Goal: Task Accomplishment & Management: Use online tool/utility

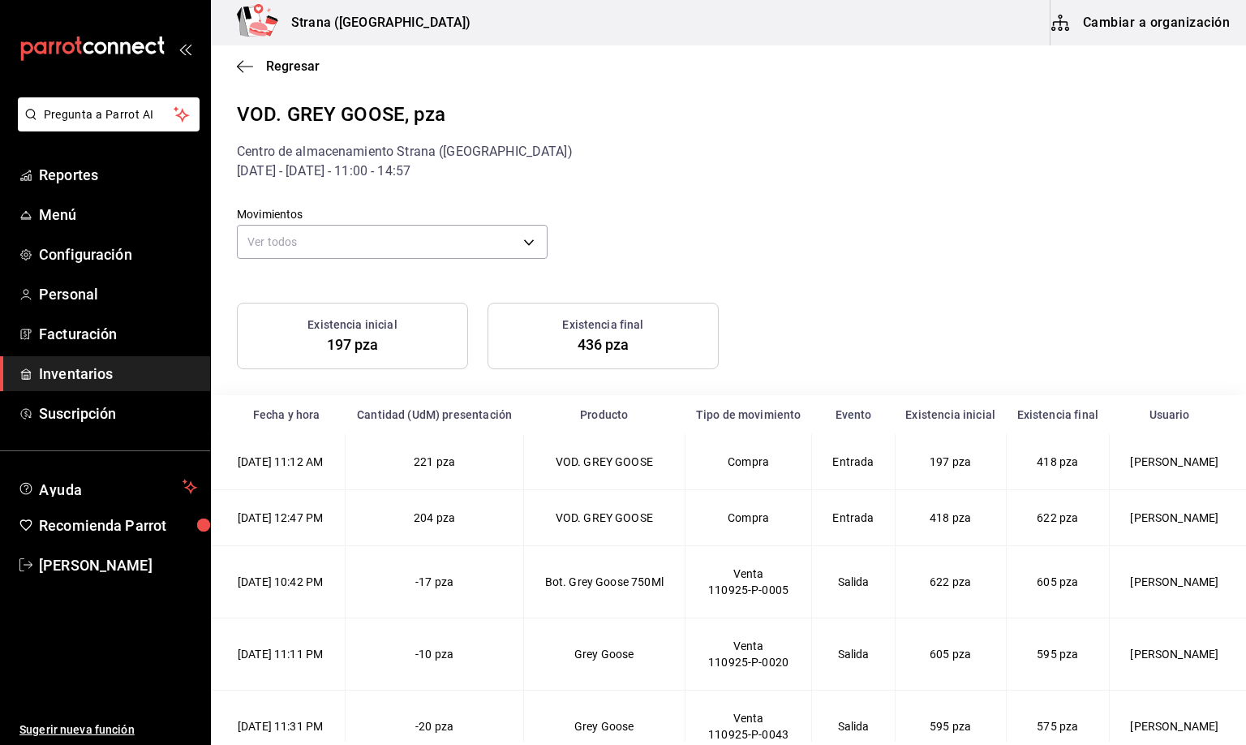
scroll to position [1555, 0]
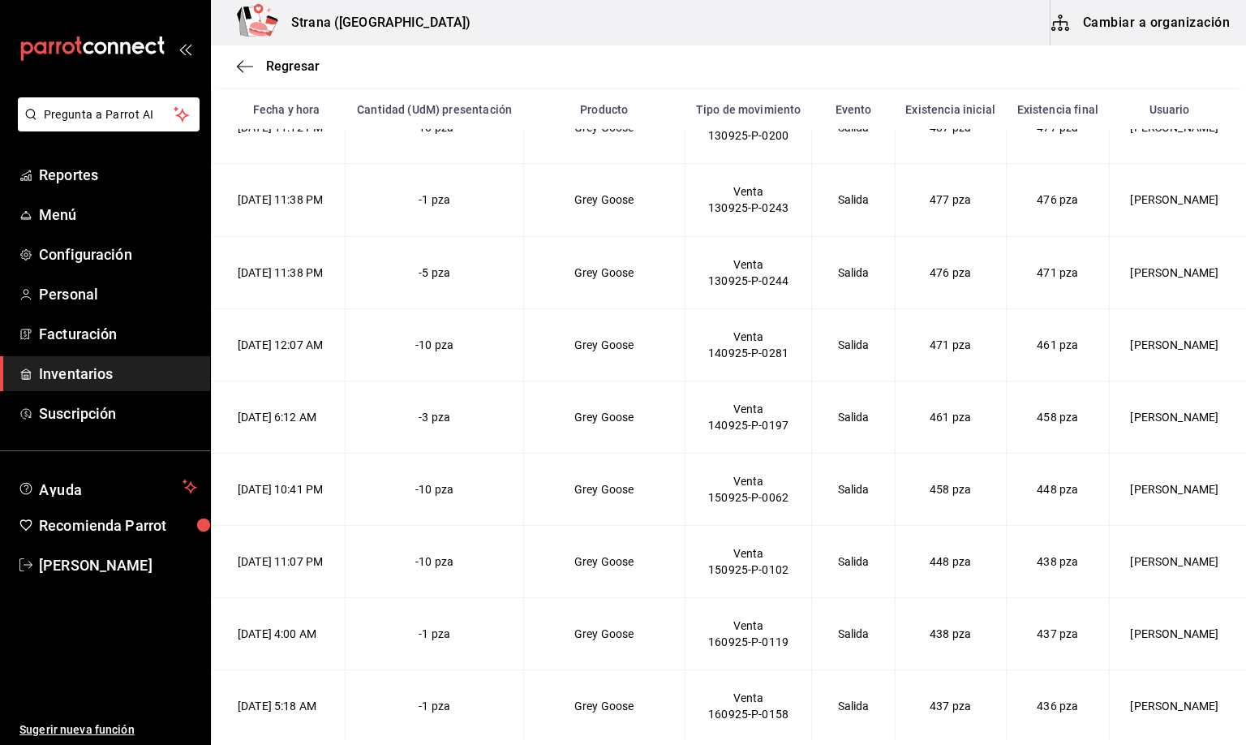
click at [66, 363] on span "Inventarios" at bounding box center [118, 374] width 158 height 22
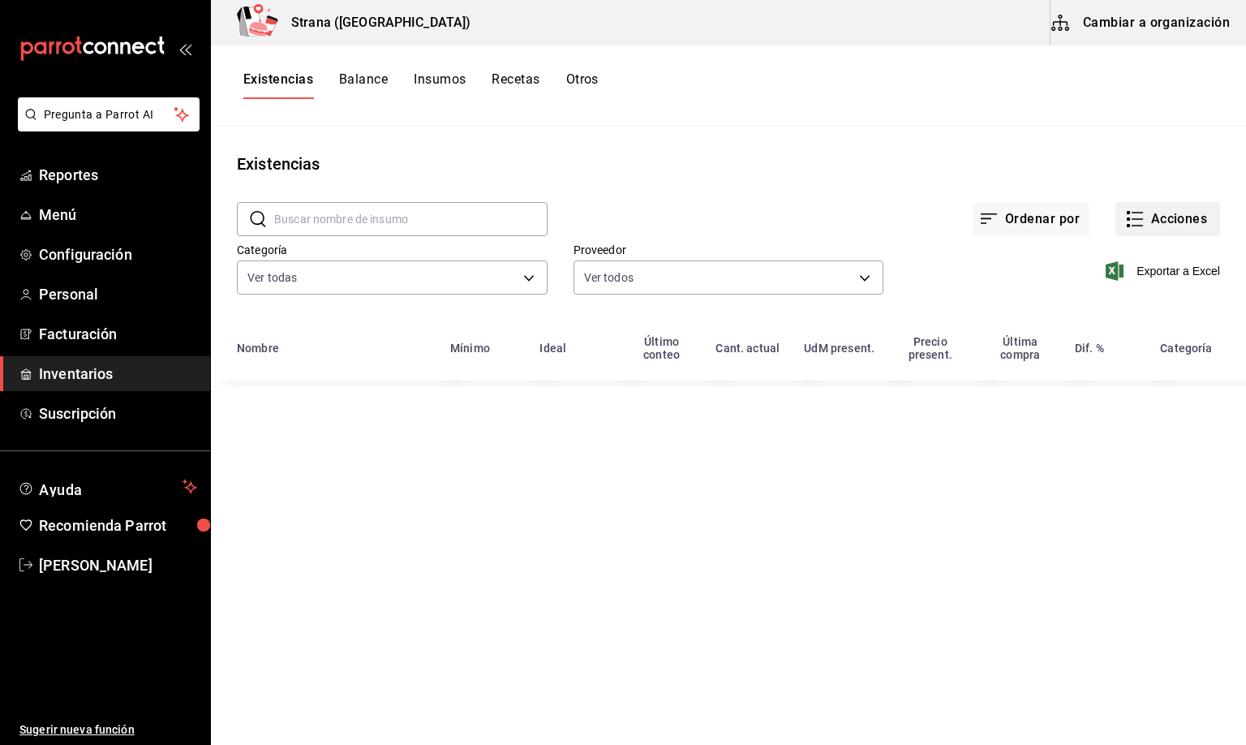
click at [1183, 212] on button "Acciones" at bounding box center [1167, 219] width 105 height 34
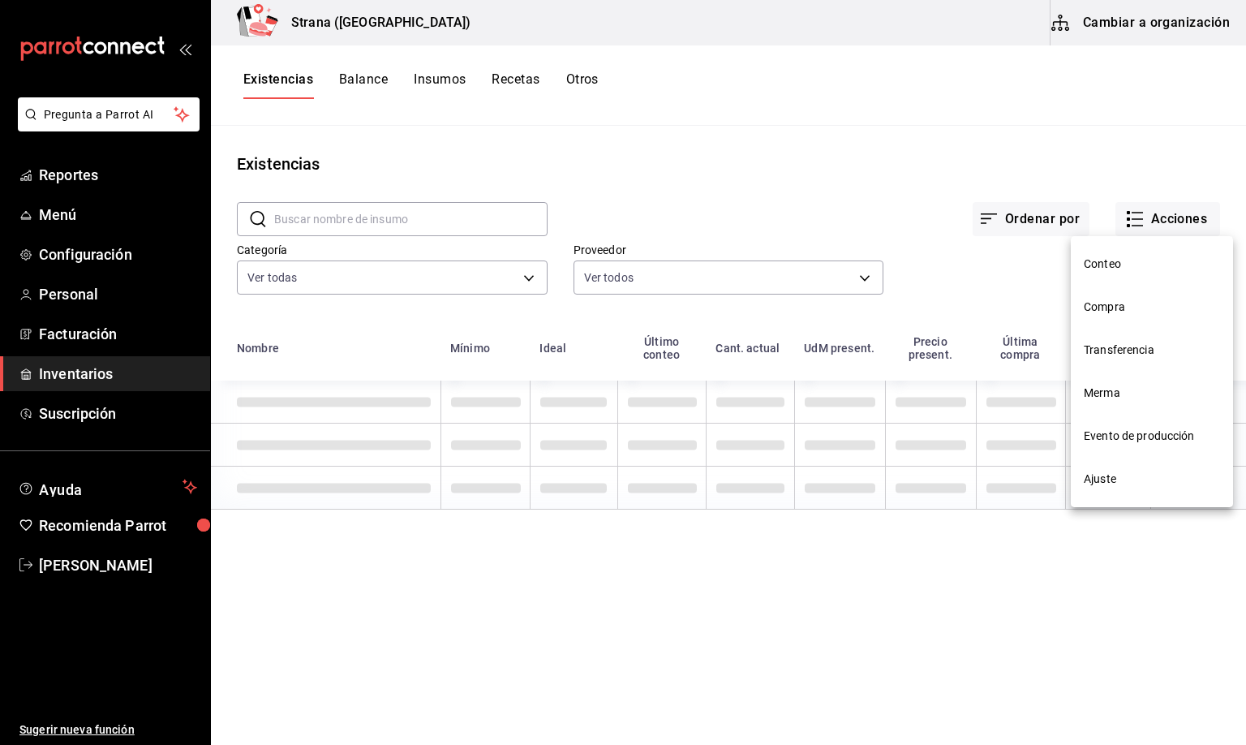
click at [1098, 307] on span "Compra" at bounding box center [1152, 307] width 136 height 17
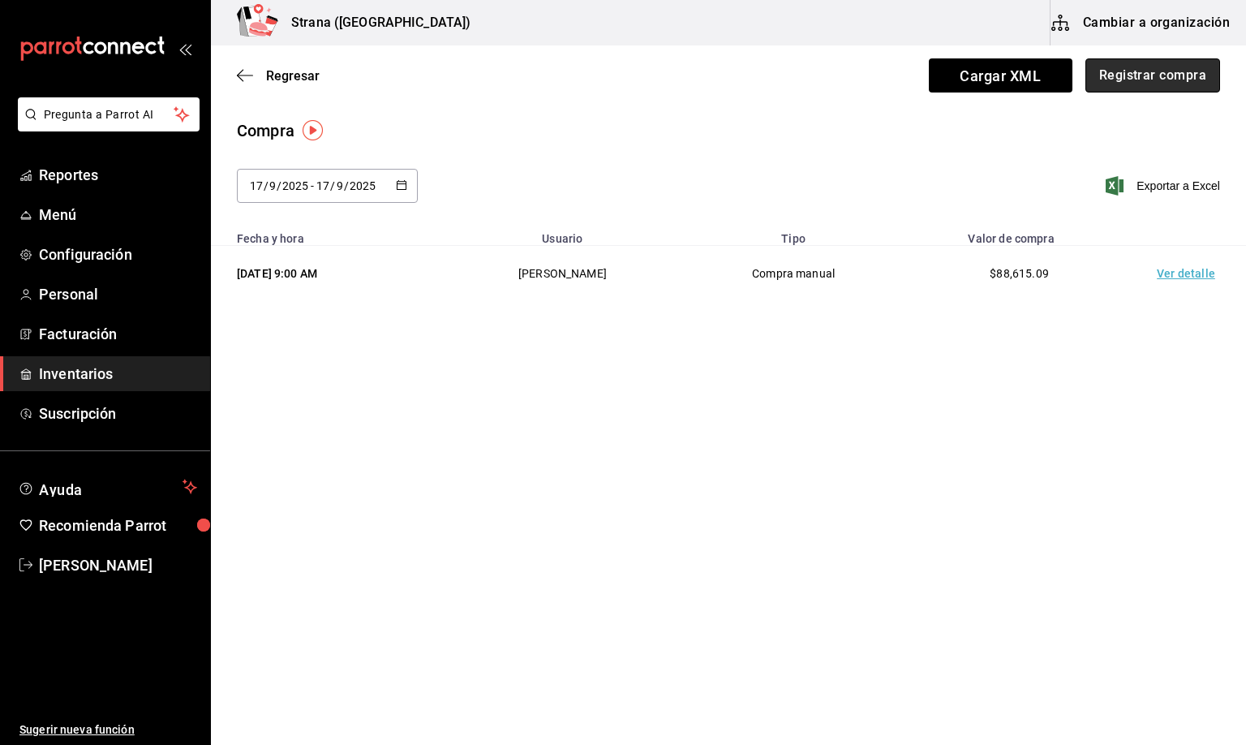
click at [1125, 71] on button "Registrar compra" at bounding box center [1152, 75] width 135 height 34
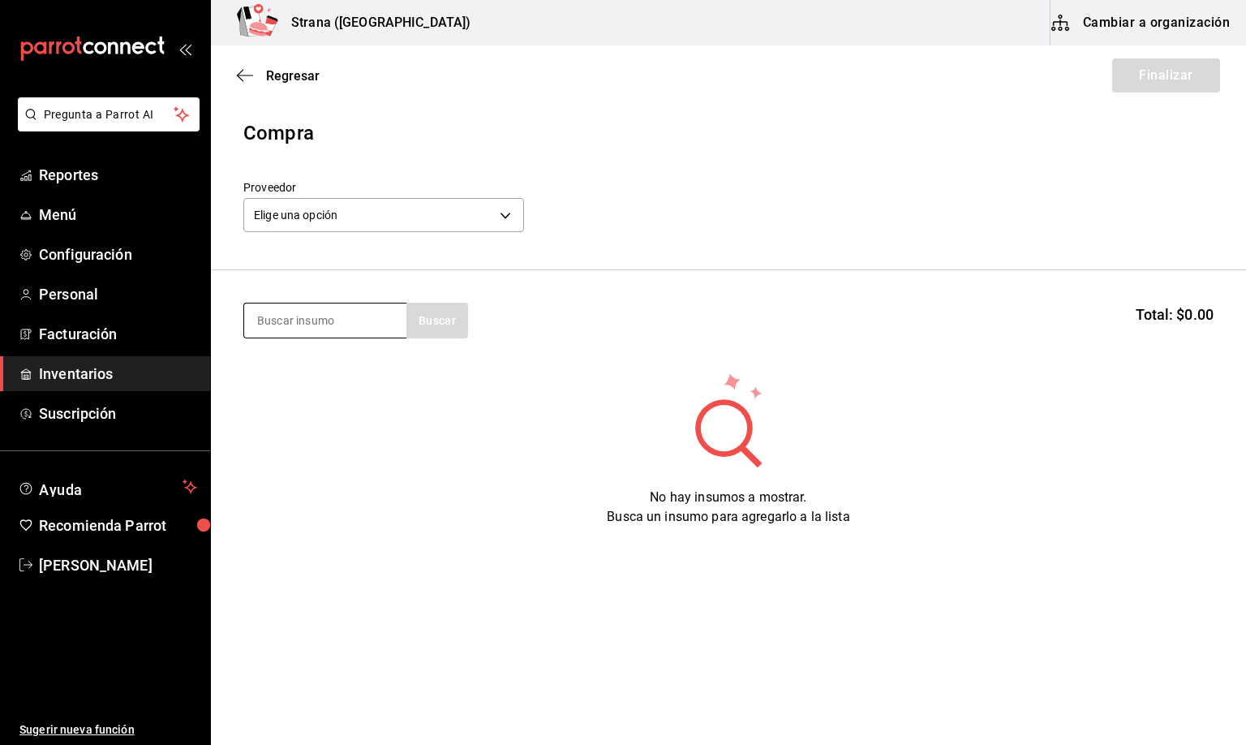
drag, startPoint x: 349, startPoint y: 326, endPoint x: 334, endPoint y: 329, distance: 14.8
click at [346, 326] on input at bounding box center [325, 320] width 162 height 34
type input "grey goo"
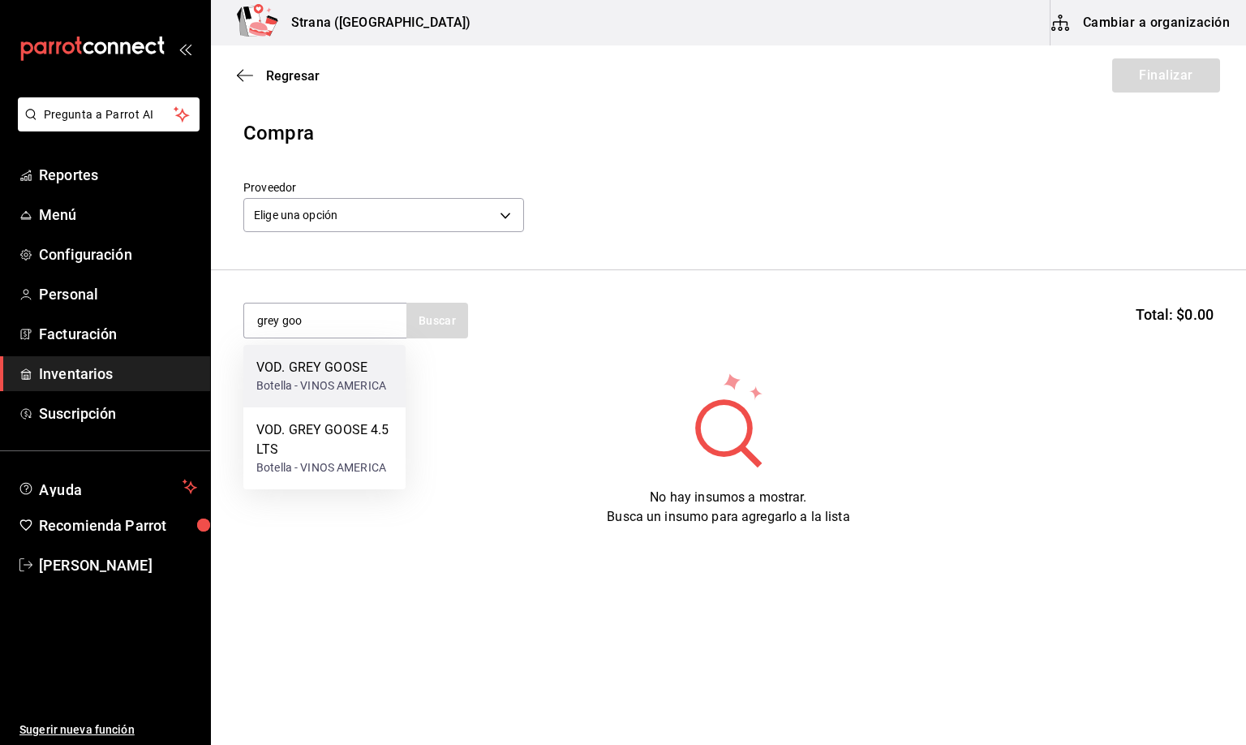
click at [358, 384] on div "Botella - VINOS AMERICA" at bounding box center [321, 385] width 130 height 17
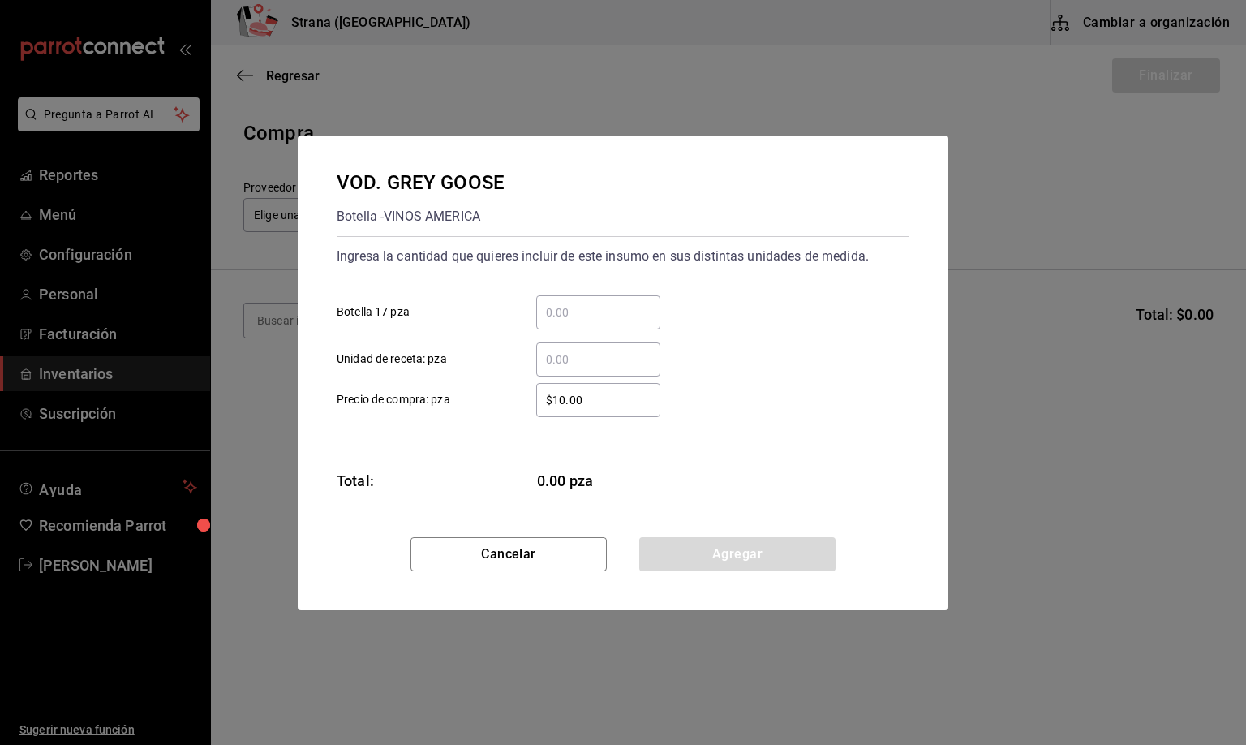
click at [609, 363] on input "​ Unidad de receta: pza" at bounding box center [598, 359] width 124 height 19
type input "3"
drag, startPoint x: 663, startPoint y: 552, endPoint x: 514, endPoint y: 463, distance: 173.2
click at [663, 551] on button "Agregar" at bounding box center [737, 554] width 196 height 34
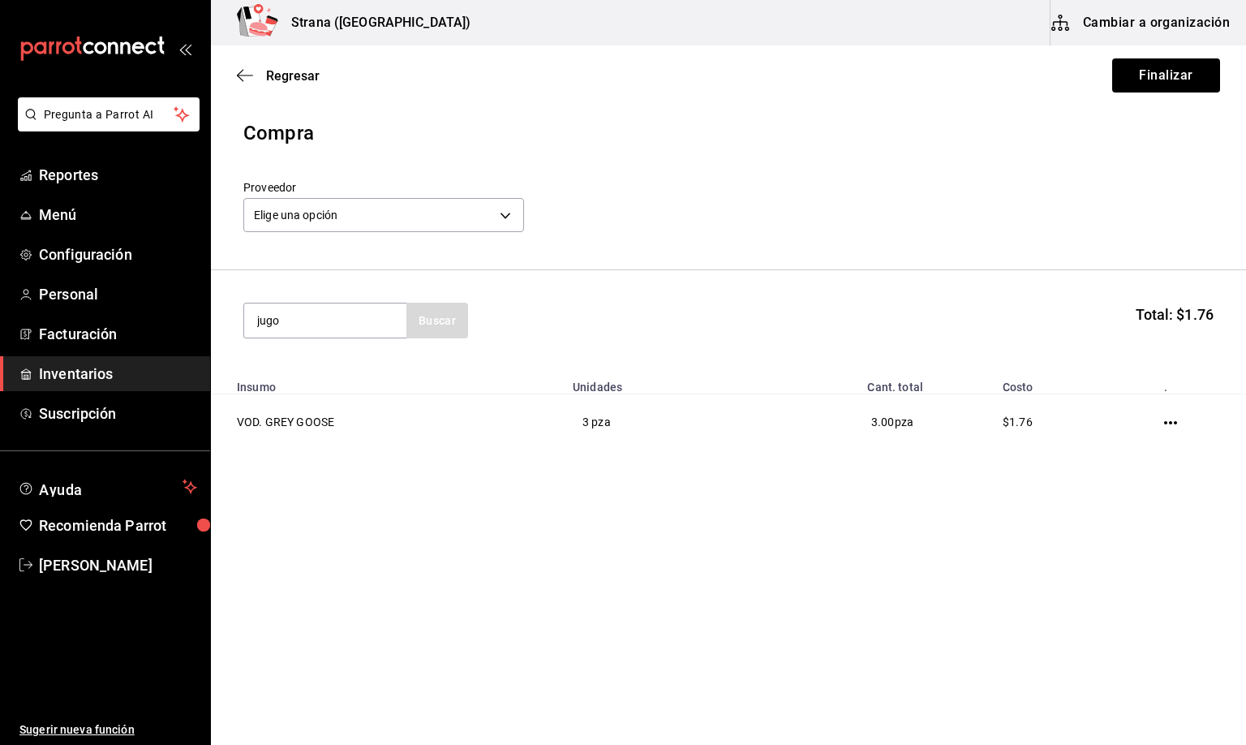
type input "jugo"
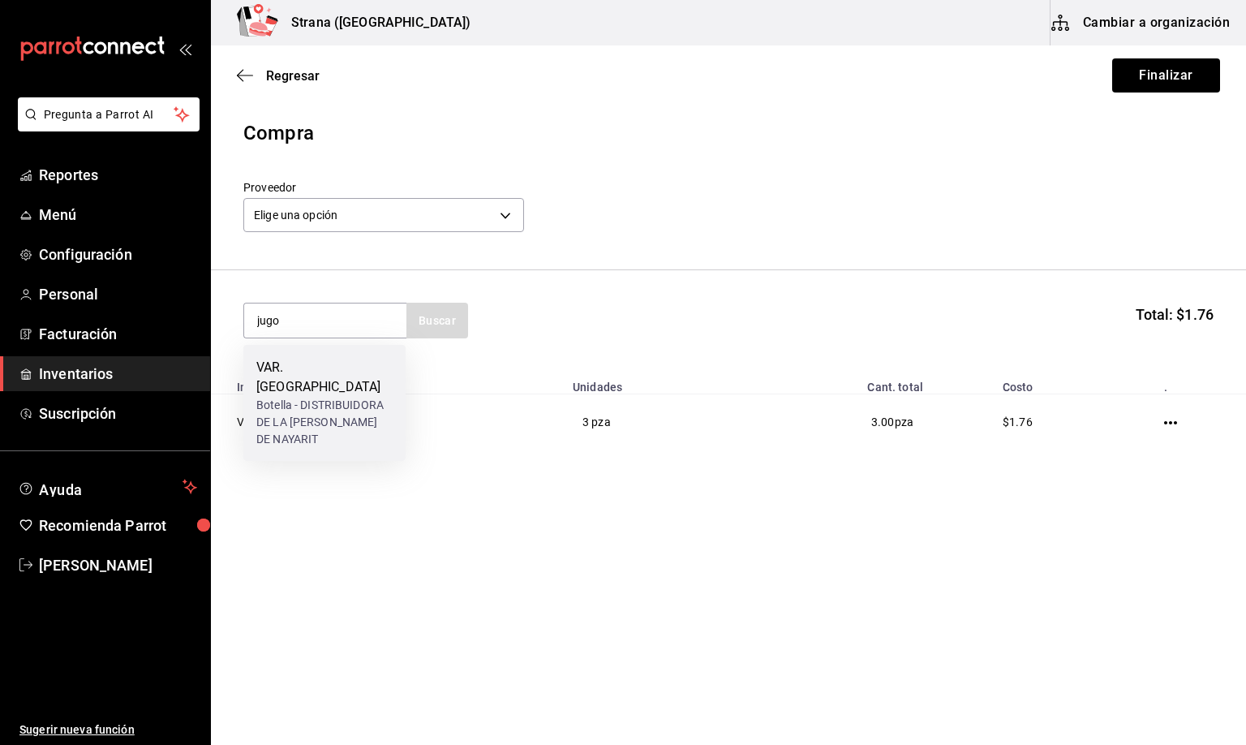
click at [382, 355] on div "VAR. JUGOS Botella - DISTRIBUIDORA DE LA [PERSON_NAME] DE NAYARIT" at bounding box center [324, 403] width 162 height 116
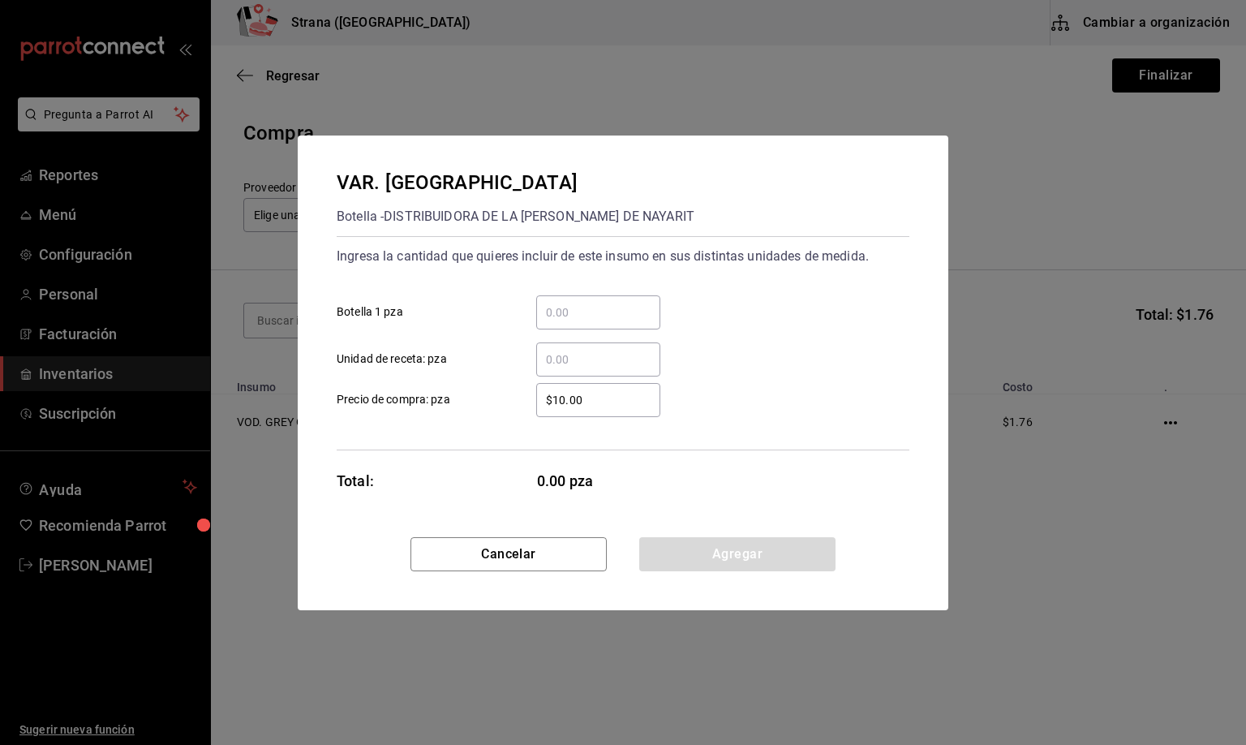
click at [553, 367] on input "​ Unidad de receta: pza" at bounding box center [598, 359] width 124 height 19
type input "1"
click at [714, 543] on button "Agregar" at bounding box center [737, 554] width 196 height 34
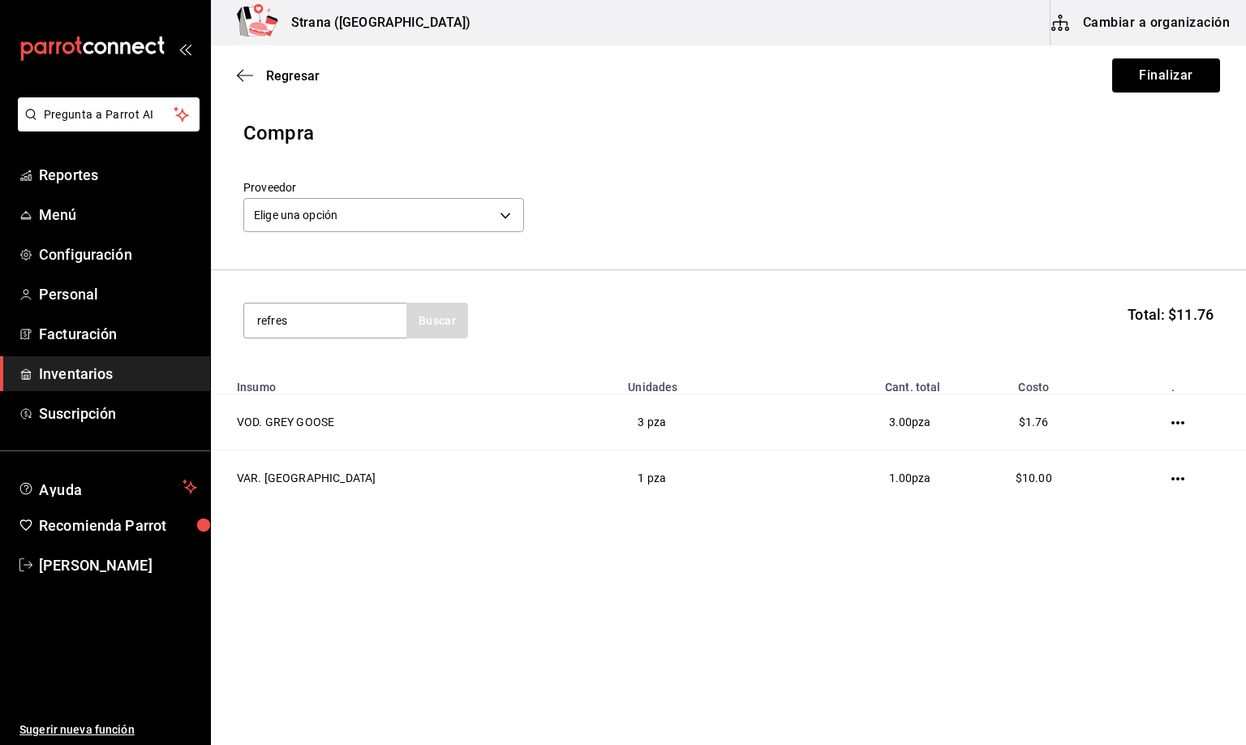
type input "refres"
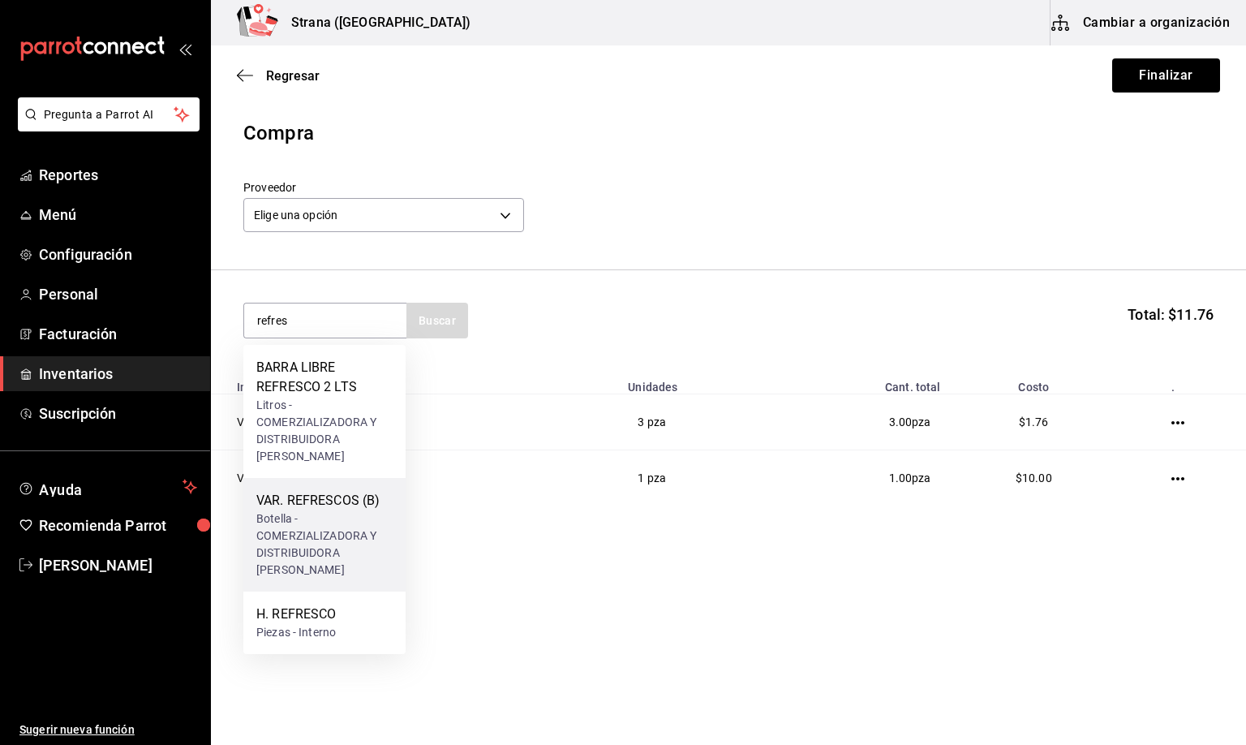
click at [297, 504] on div "VAR. REFRESCOS (B)" at bounding box center [324, 500] width 136 height 19
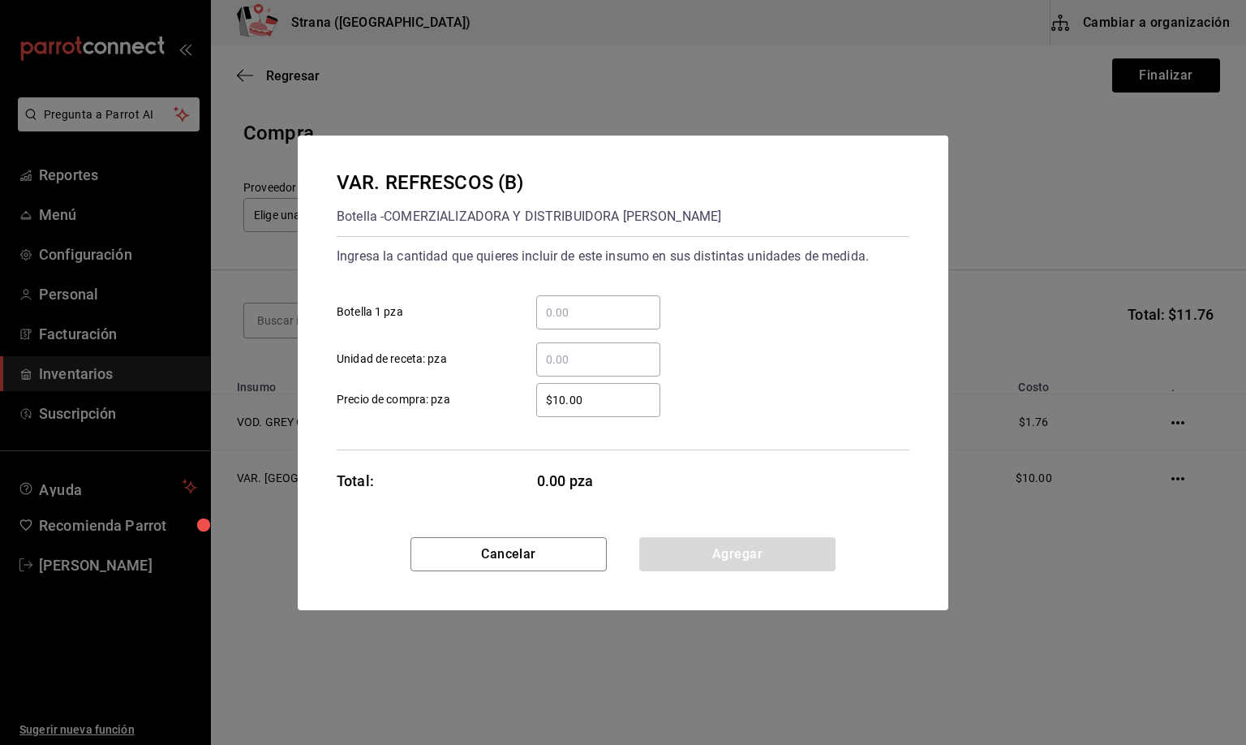
click at [579, 360] on input "​ Unidad de receta: pza" at bounding box center [598, 359] width 124 height 19
type input "6"
click at [709, 563] on button "Agregar" at bounding box center [737, 554] width 196 height 34
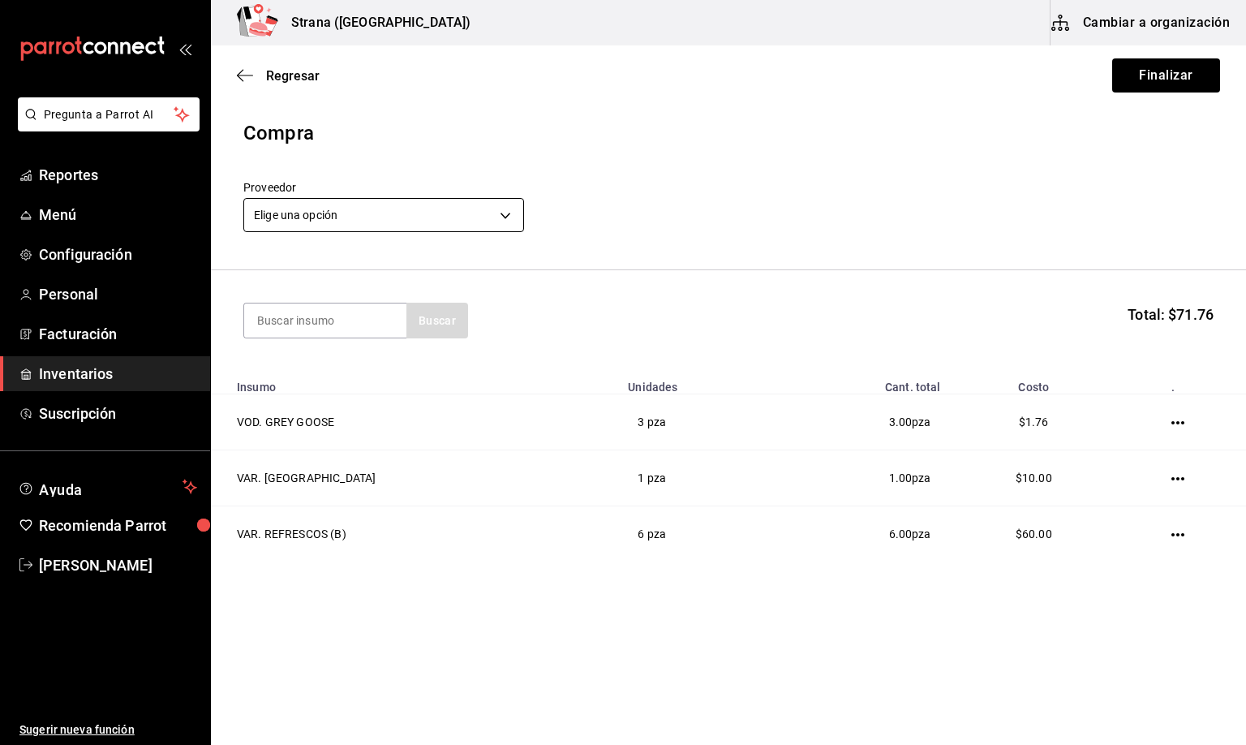
click at [331, 213] on body "Pregunta a Parrot AI Reportes Menú Configuración Personal Facturación Inventari…" at bounding box center [623, 326] width 1246 height 653
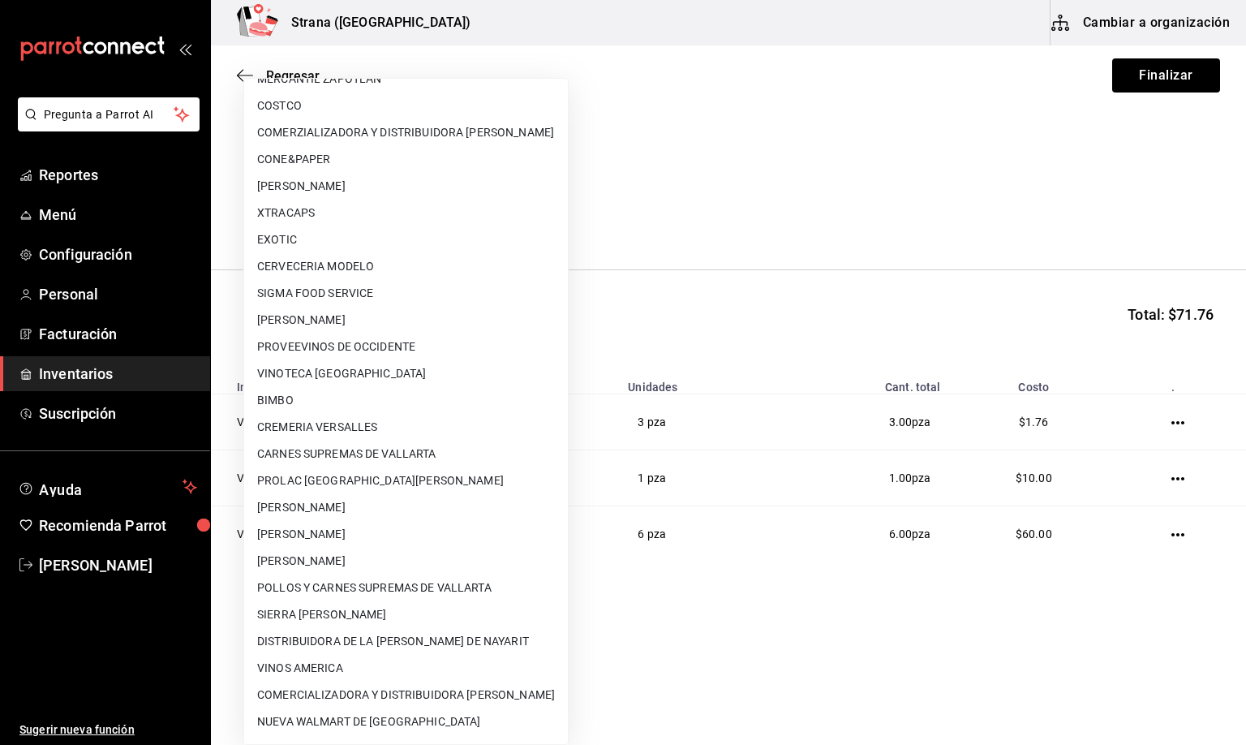
scroll to position [71, 0]
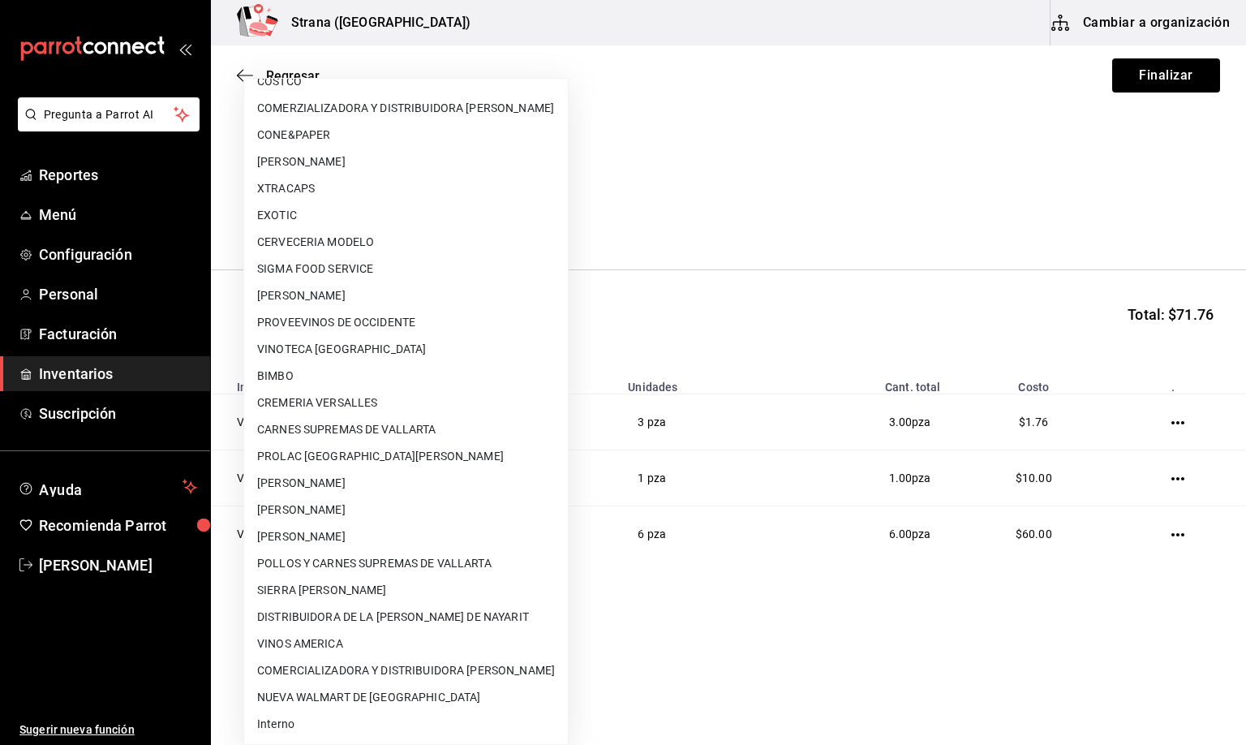
click at [282, 725] on li "Interno" at bounding box center [406, 724] width 324 height 27
type input "8f59523e-768f-4f75-81e2-699d8d2926c5"
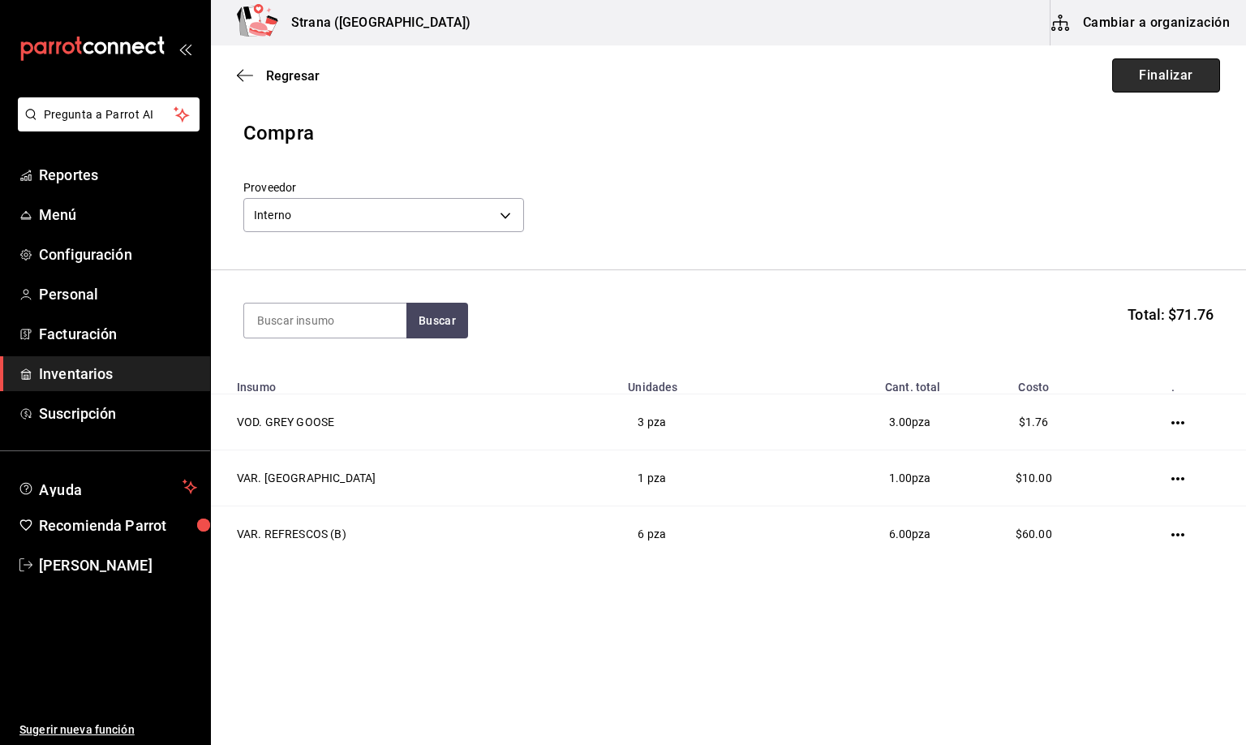
click at [1169, 62] on button "Finalizar" at bounding box center [1166, 75] width 108 height 34
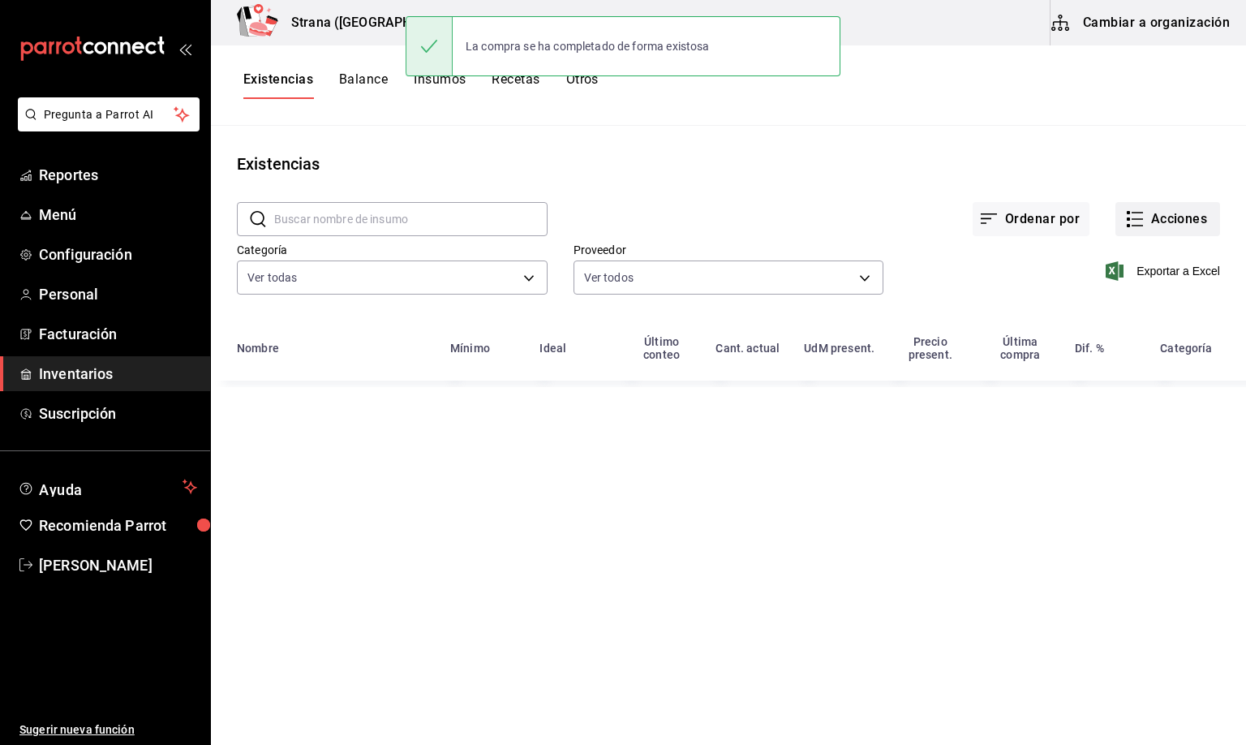
click at [1152, 215] on button "Acciones" at bounding box center [1167, 219] width 105 height 34
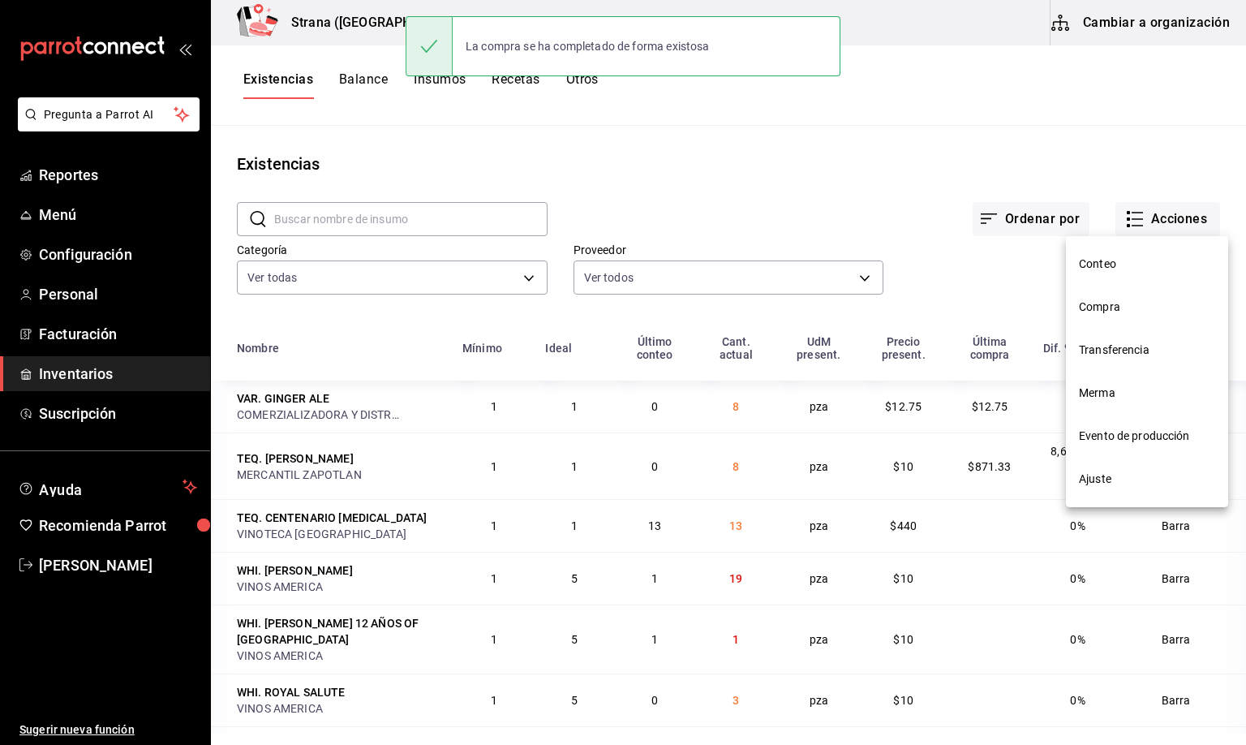
click at [1106, 307] on span "Compra" at bounding box center [1147, 307] width 136 height 17
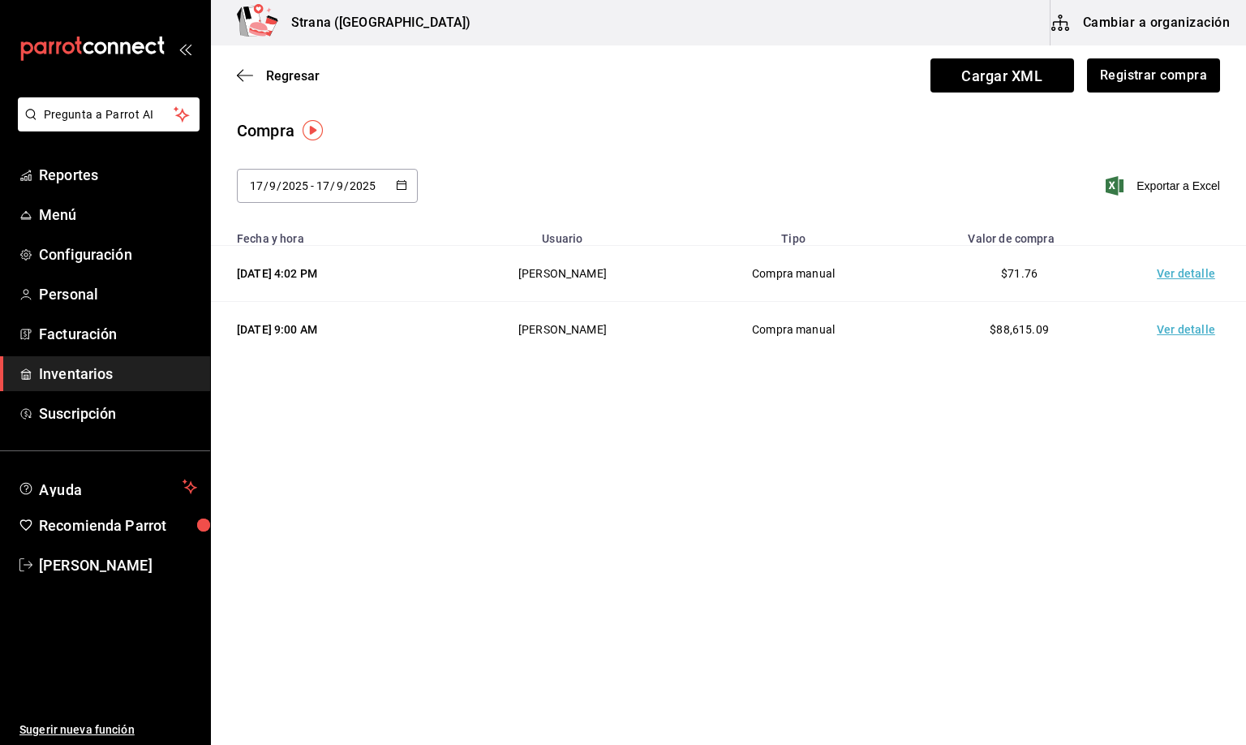
click at [1175, 275] on td "Ver detalle" at bounding box center [1189, 274] width 114 height 56
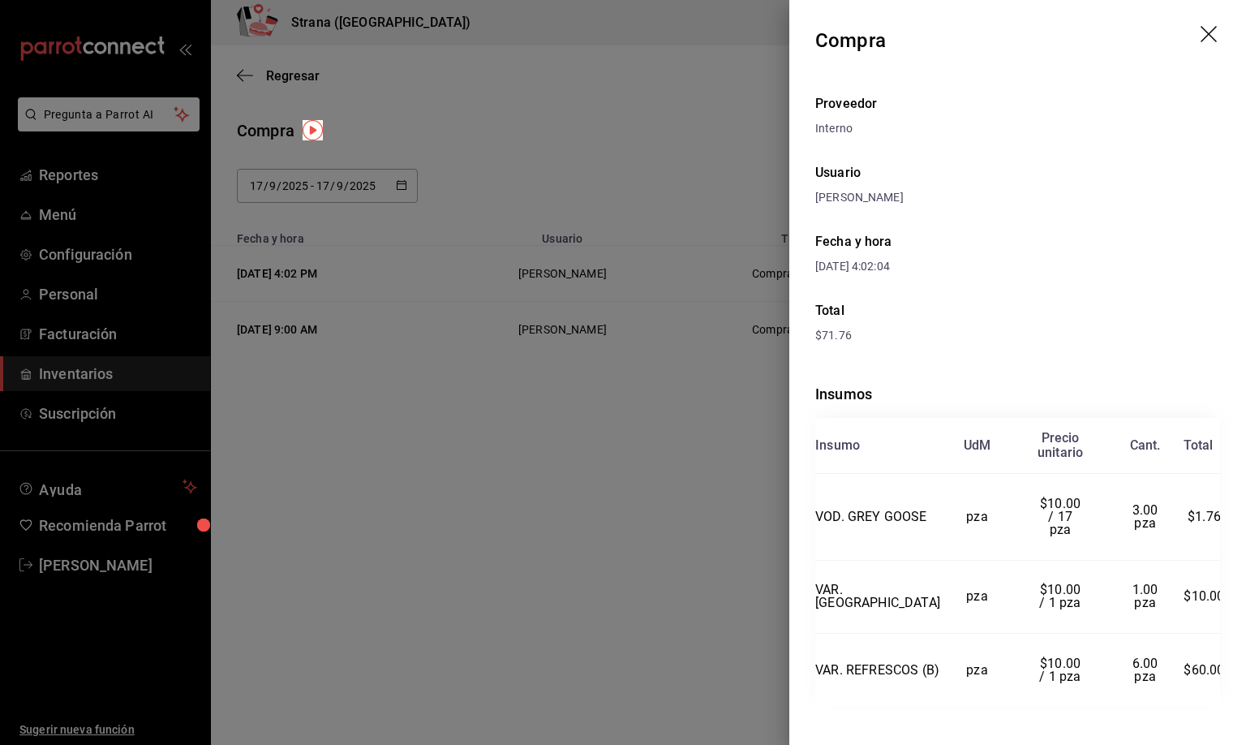
click at [1201, 35] on icon "drag" at bounding box center [1210, 35] width 19 height 19
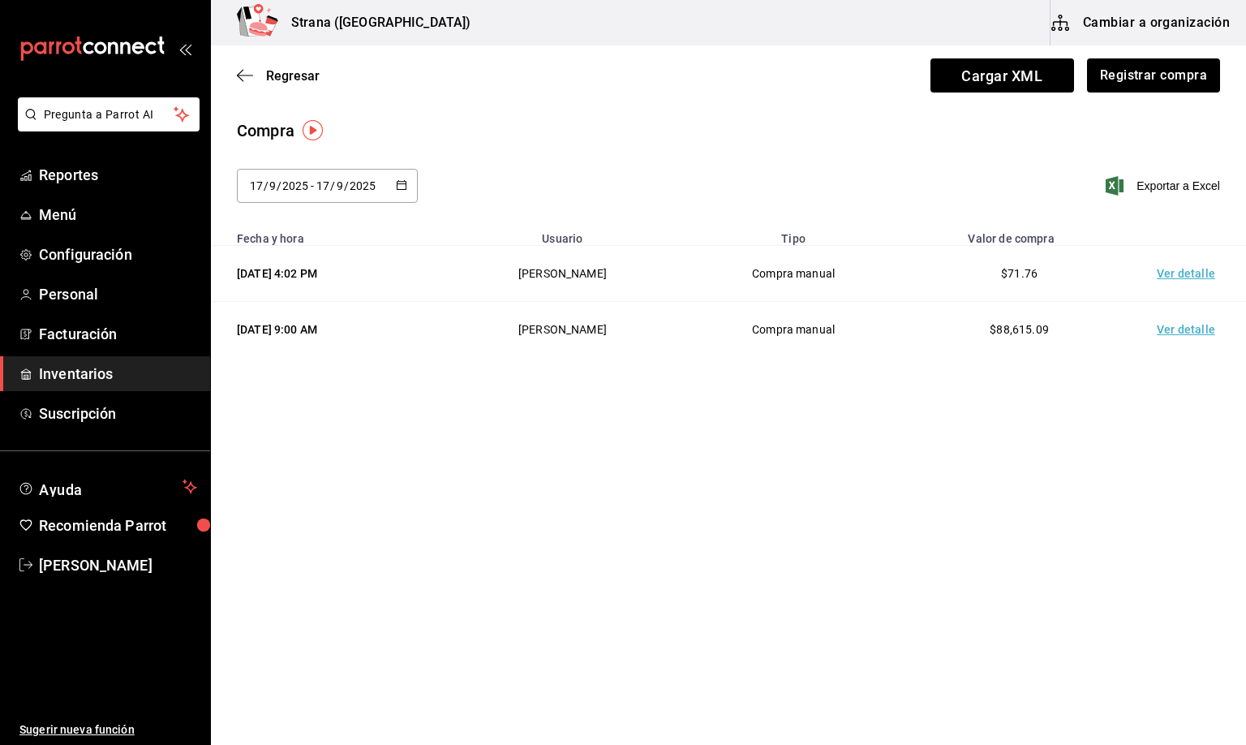
click at [71, 365] on span "Inventarios" at bounding box center [118, 374] width 158 height 22
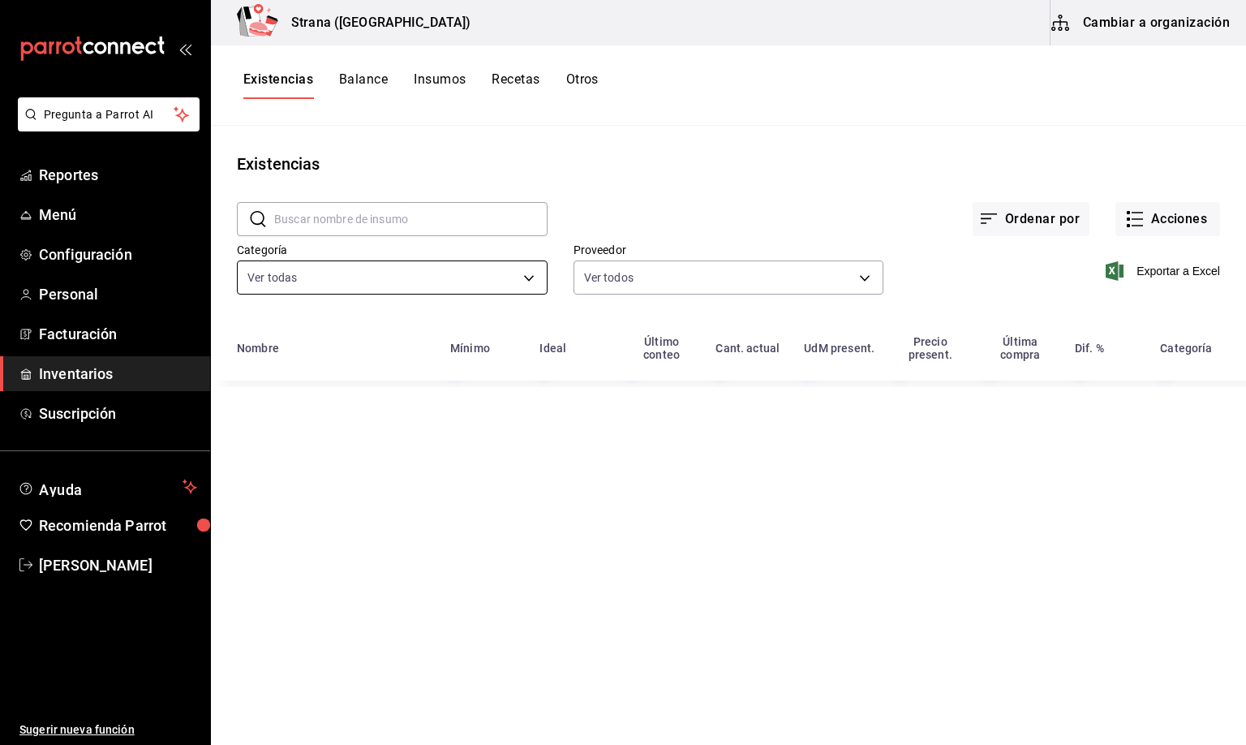
click at [303, 275] on body "Pregunta a Parrot AI Reportes Menú Configuración Personal Facturación Inventari…" at bounding box center [623, 366] width 1246 height 733
click at [292, 384] on span "[PERSON_NAME]" at bounding box center [409, 388] width 249 height 17
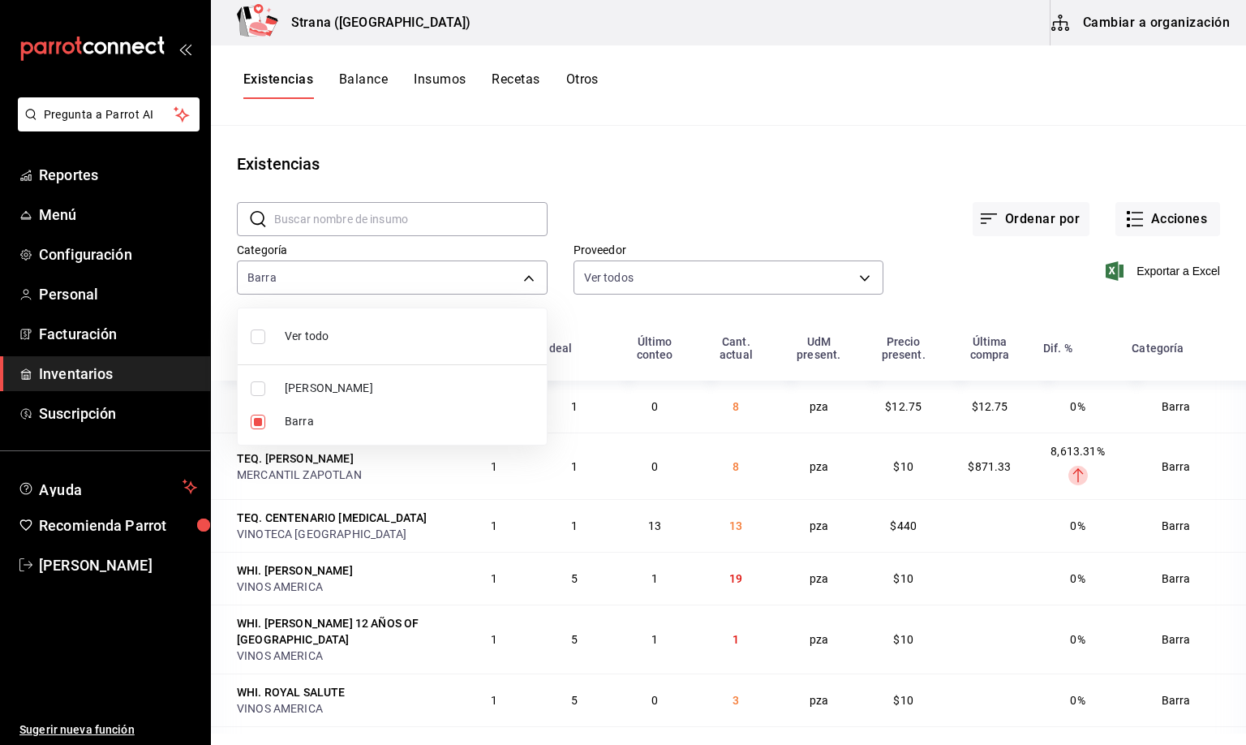
type input "22ec9f2c-e042-44ea-8d53-bf0e1d8c11ed"
checkbox input "false"
click at [277, 80] on div at bounding box center [623, 372] width 1246 height 745
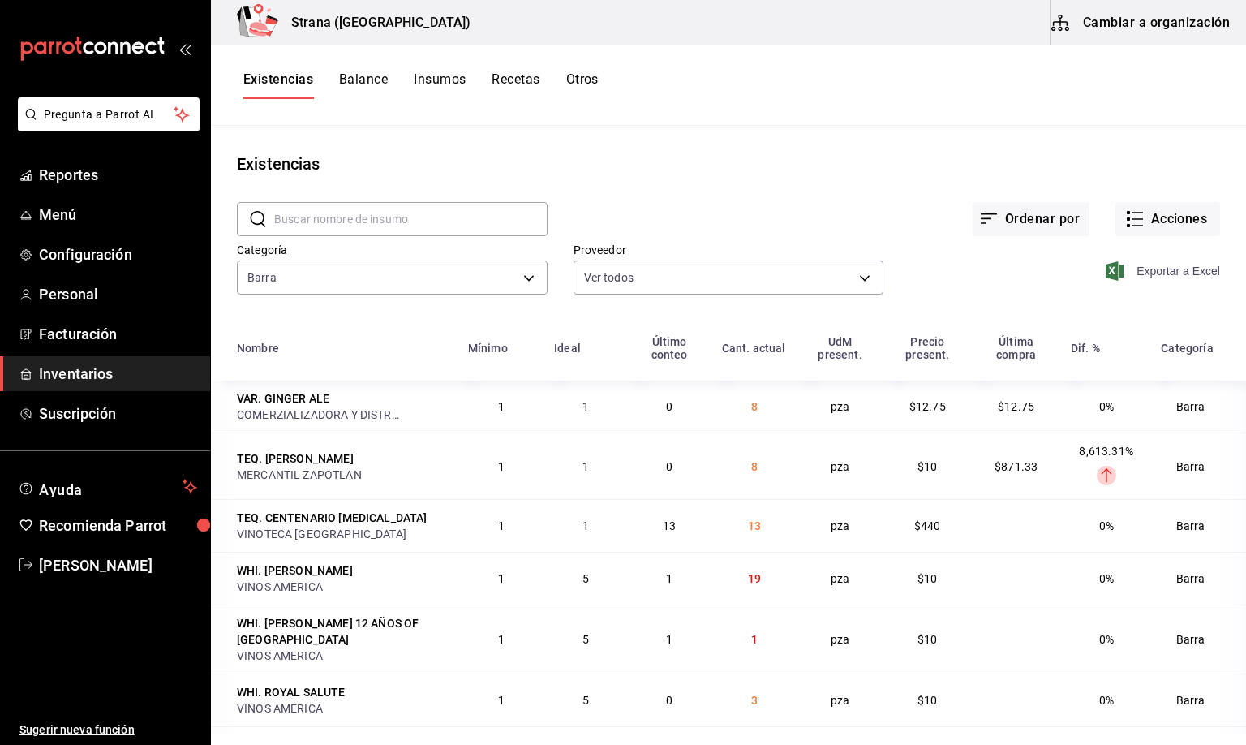
click at [1141, 271] on span "Exportar a Excel" at bounding box center [1164, 270] width 111 height 19
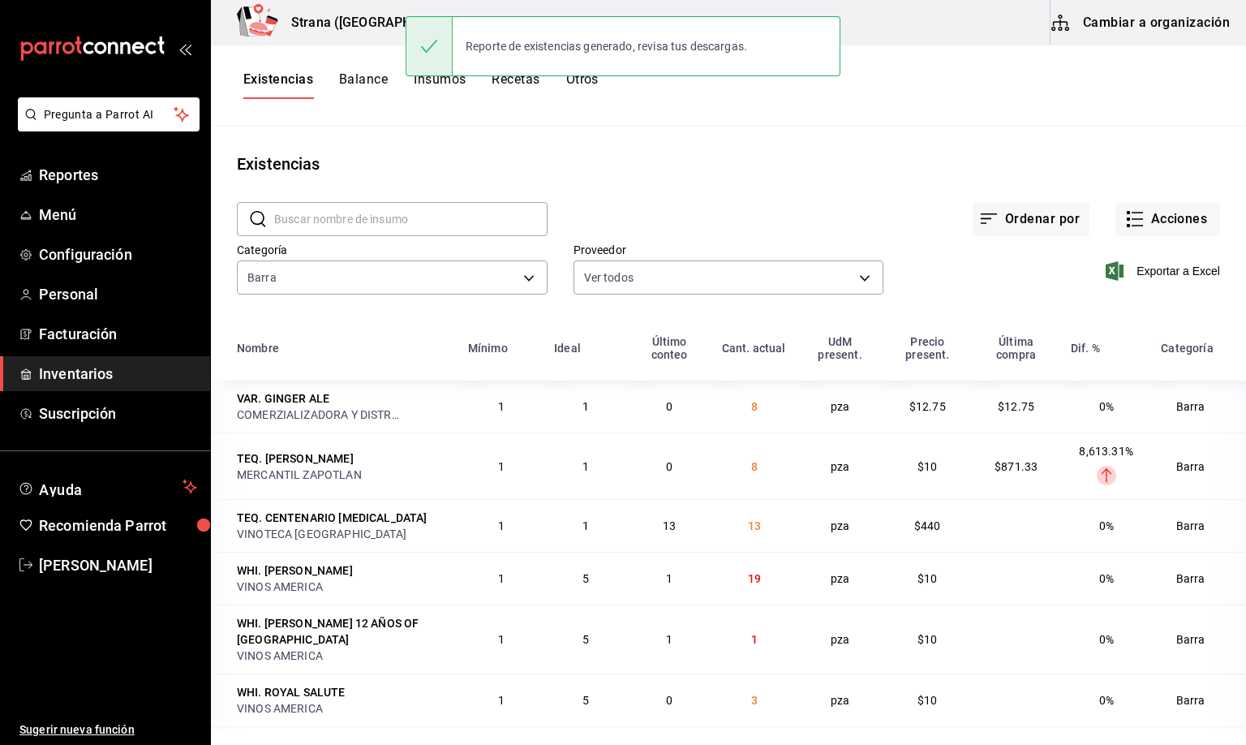
click at [635, 159] on div "Existencias" at bounding box center [728, 164] width 1035 height 24
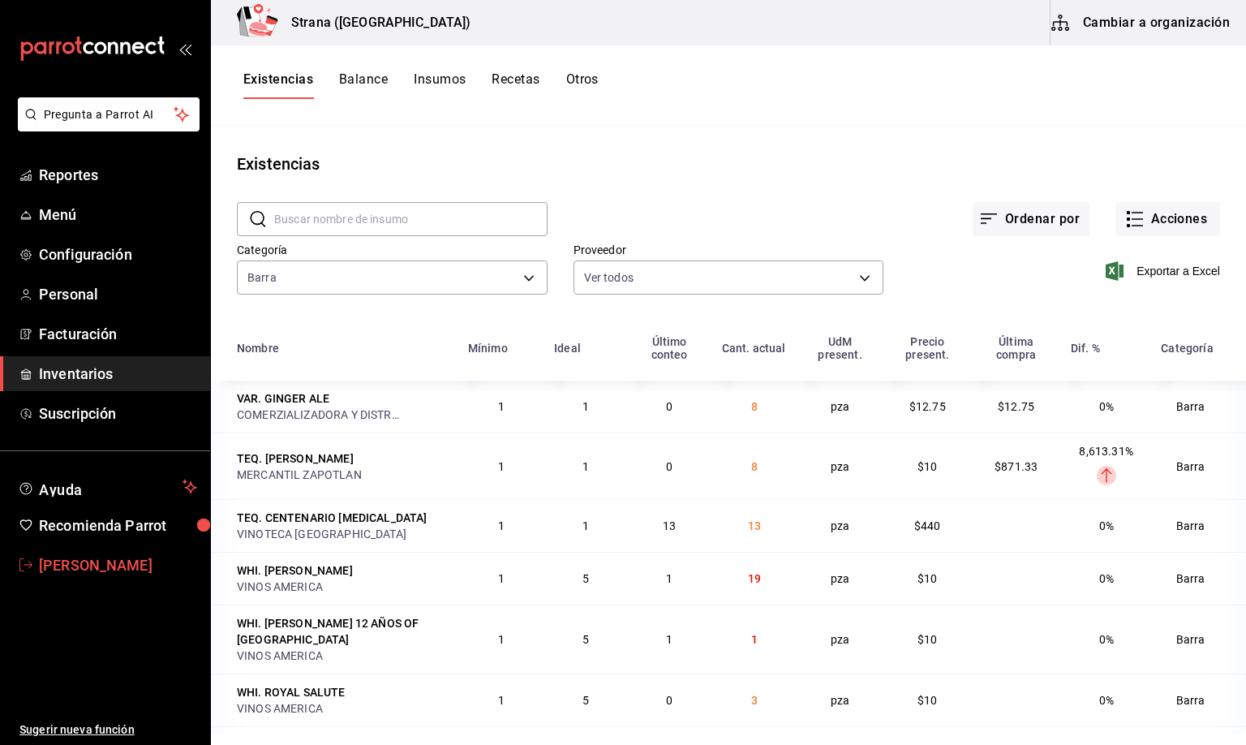
click at [127, 565] on span "[PERSON_NAME]" at bounding box center [118, 565] width 158 height 22
